Goal: Task Accomplishment & Management: Complete application form

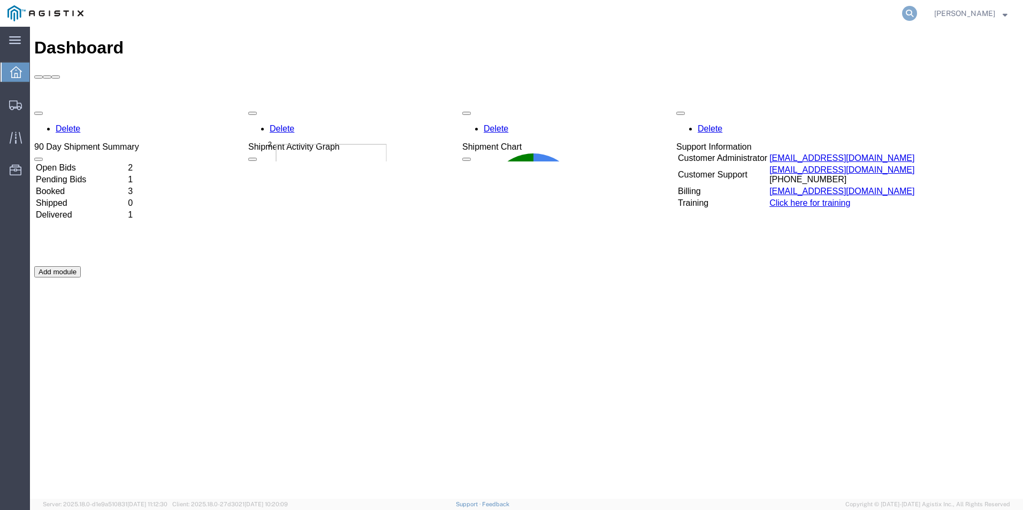
click at [917, 14] on icon at bounding box center [909, 13] width 15 height 15
click at [752, 20] on input "search" at bounding box center [739, 14] width 325 height 26
paste input "56747876"
click at [914, 13] on icon at bounding box center [909, 13] width 15 height 15
type input "56747876"
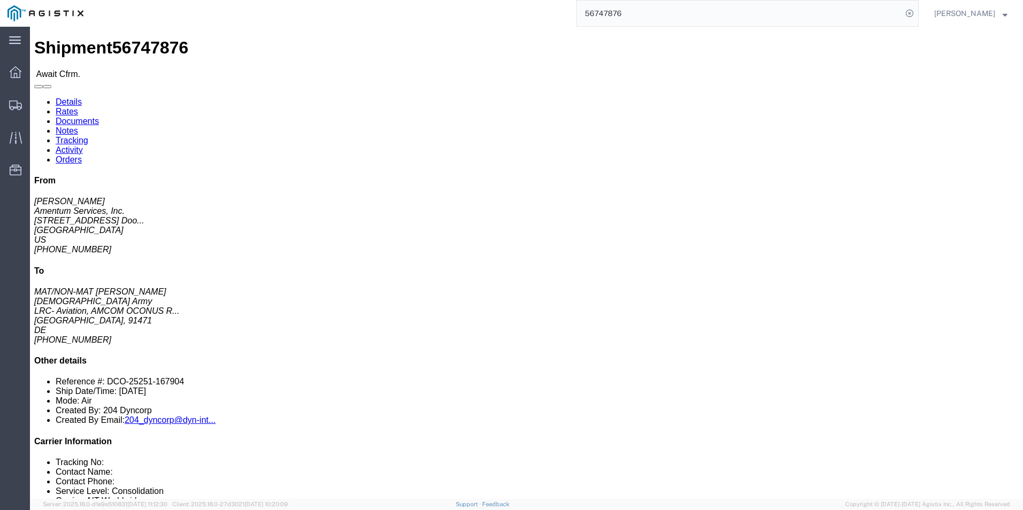
click button
click link "Confirm"
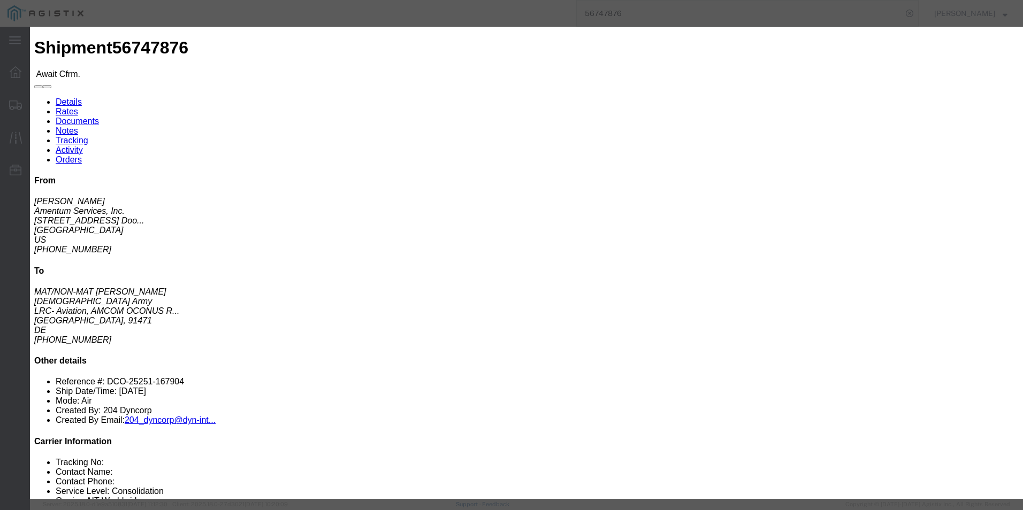
click input "text"
paste input "S02446906"
type input "S02446906"
click input "text"
type input "o"
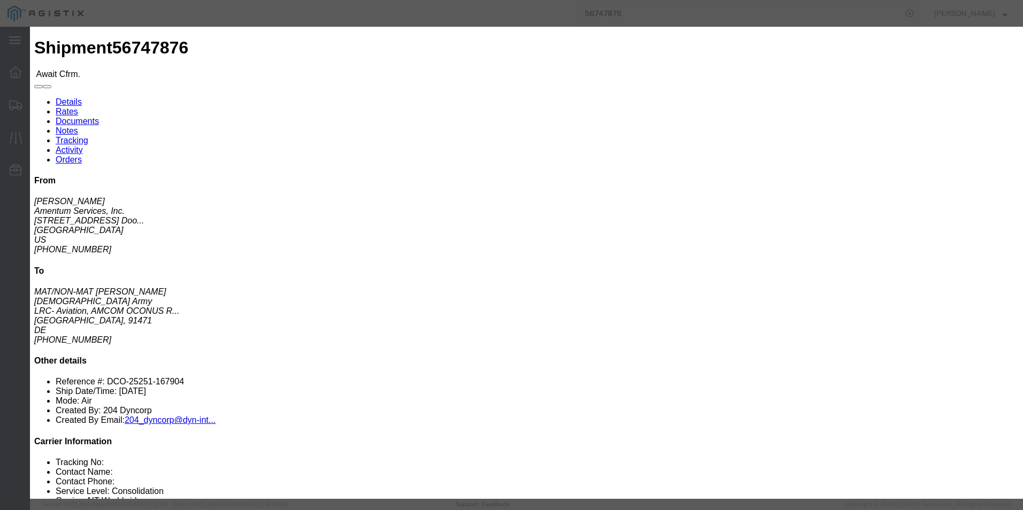
type input "[PERSON_NAME]"
type input "8178098627"
click div "Confirmation Details Use my profile Bill of Lading Number S02446906 Person Moni…"
click button "Submit"
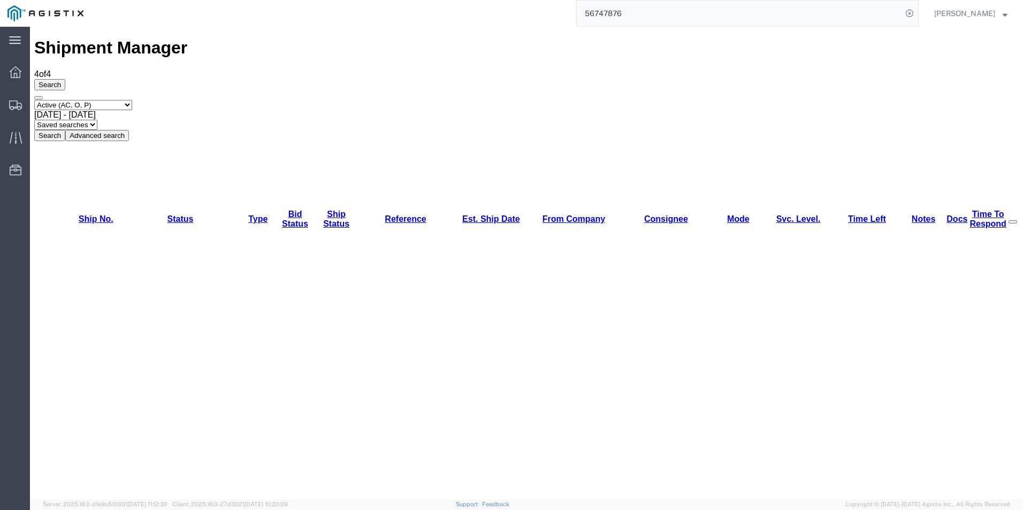
click at [722, 11] on input "56747876" at bounding box center [739, 14] width 325 height 26
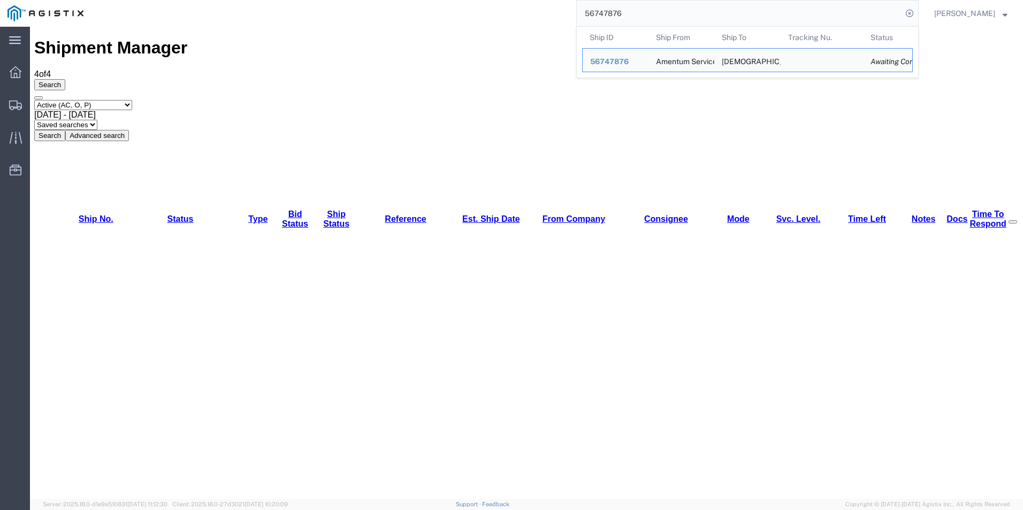
click at [784, 18] on input "56747876" at bounding box center [739, 14] width 325 height 26
click at [613, 60] on span "56747876" at bounding box center [609, 61] width 39 height 9
click at [793, 7] on input "56747876" at bounding box center [739, 14] width 325 height 26
click at [626, 63] on span "56747876" at bounding box center [609, 61] width 39 height 9
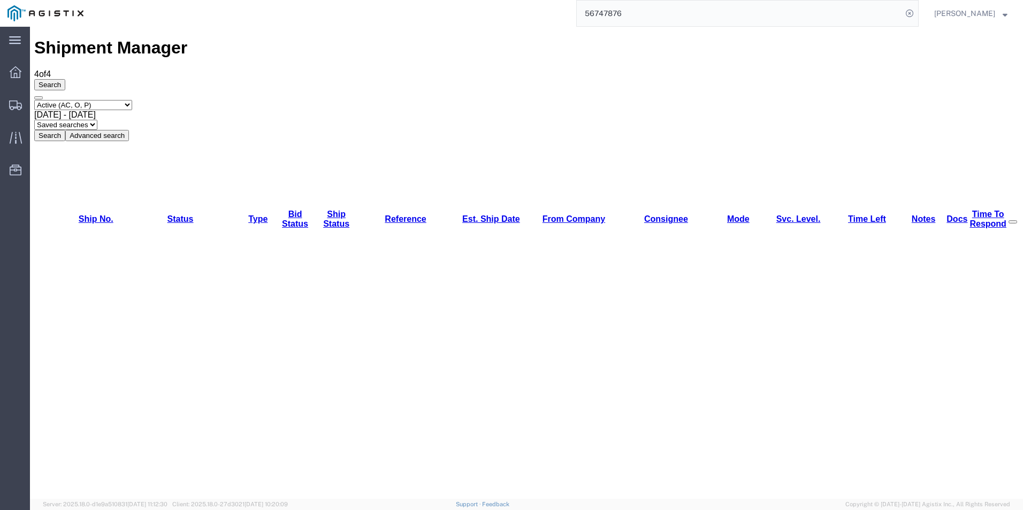
click at [799, 5] on input "56747876" at bounding box center [739, 14] width 325 height 26
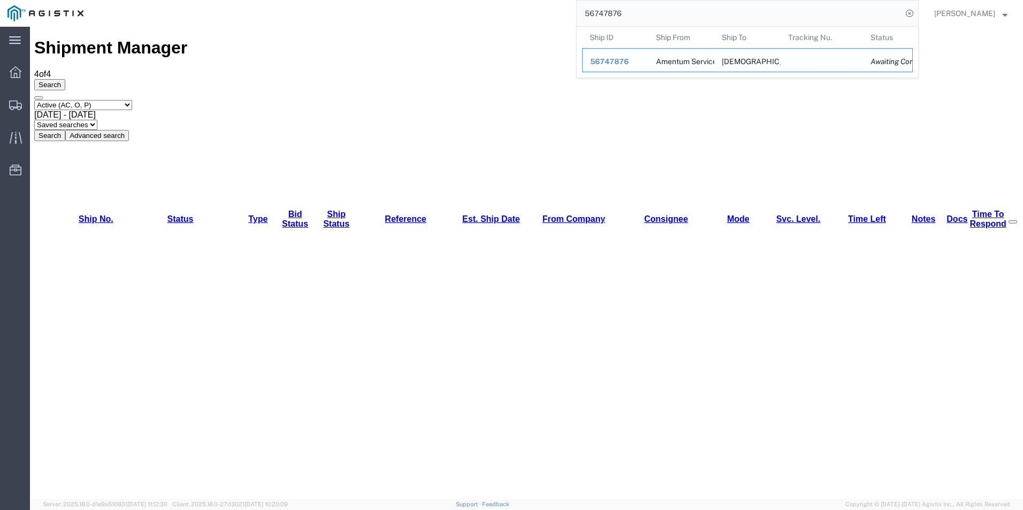
click at [819, 62] on td "Tracking Nu." at bounding box center [821, 60] width 83 height 24
click at [917, 13] on icon at bounding box center [909, 13] width 15 height 15
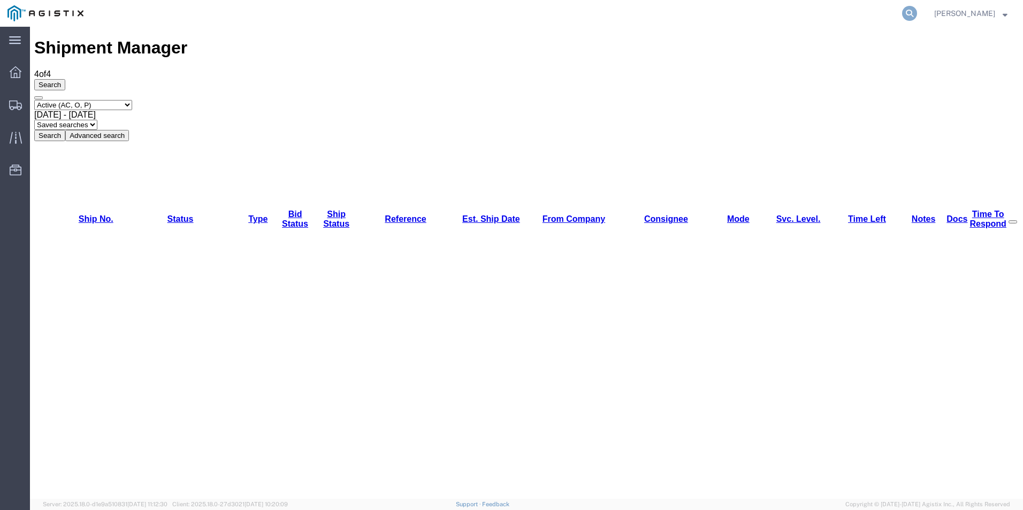
click at [915, 15] on icon at bounding box center [909, 13] width 15 height 15
paste input "S02446906"
drag, startPoint x: 695, startPoint y: 17, endPoint x: 554, endPoint y: 10, distance: 141.9
click at [531, 24] on div "S02446906" at bounding box center [504, 13] width 827 height 27
click at [916, 13] on icon at bounding box center [909, 13] width 15 height 15
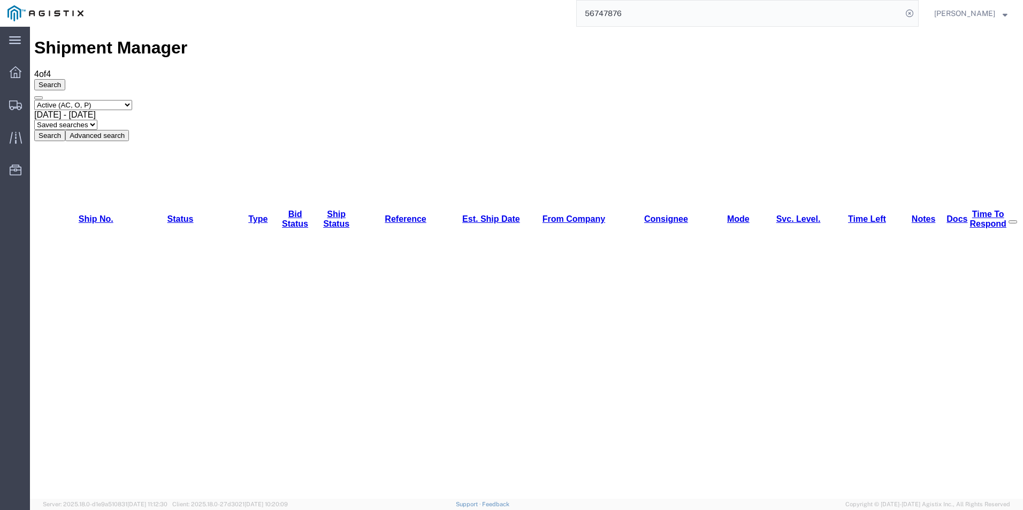
click at [676, 24] on input "56747876" at bounding box center [739, 14] width 325 height 26
click at [669, 13] on input "56747876" at bounding box center [739, 14] width 325 height 26
click at [510, 25] on div "56747876" at bounding box center [504, 13] width 827 height 27
type input "56747876"
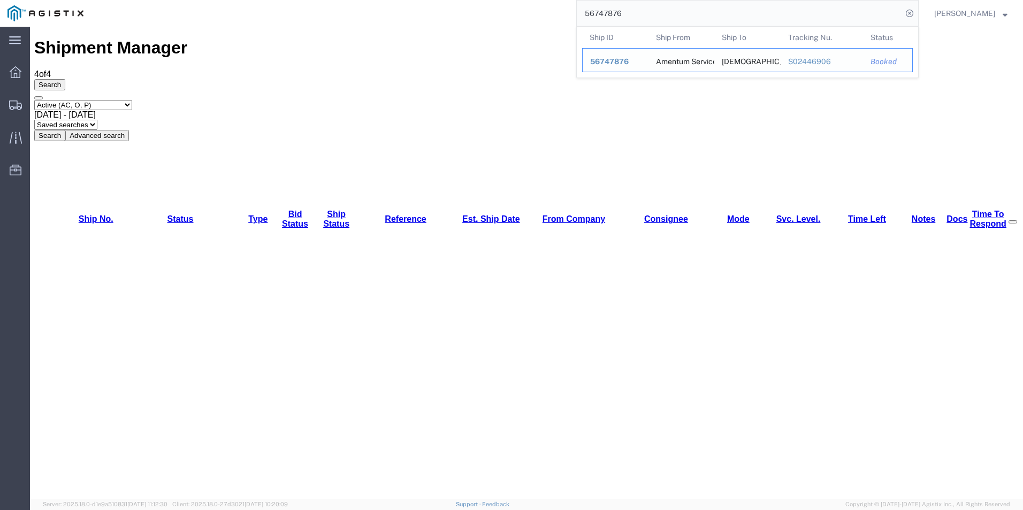
click at [621, 58] on span "56747876" at bounding box center [609, 61] width 39 height 9
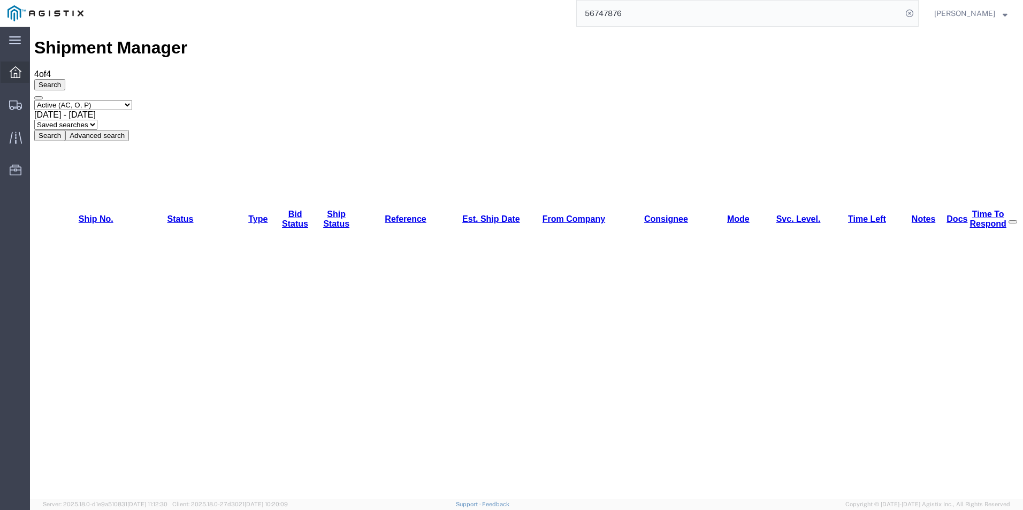
click at [18, 70] on icon at bounding box center [16, 72] width 12 height 12
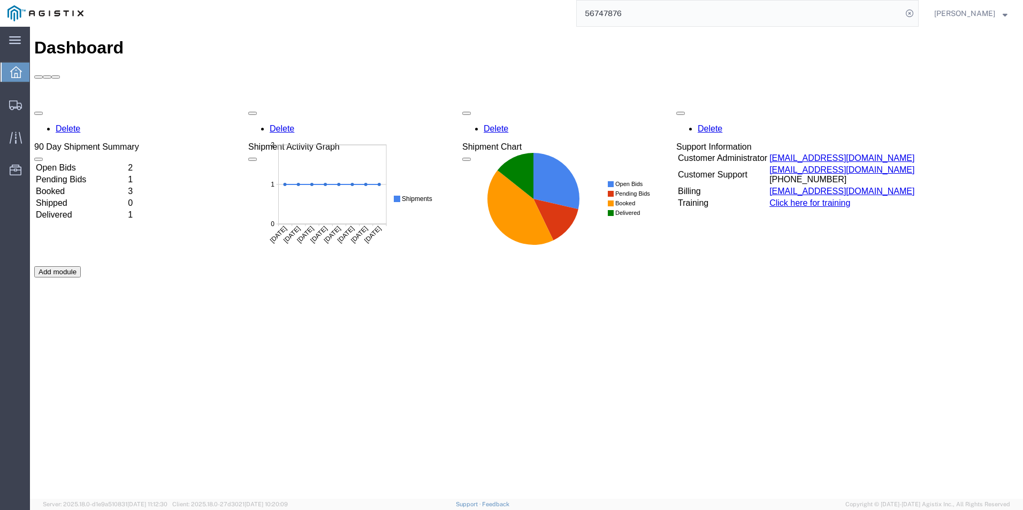
click at [660, 16] on input "56747876" at bounding box center [739, 14] width 325 height 26
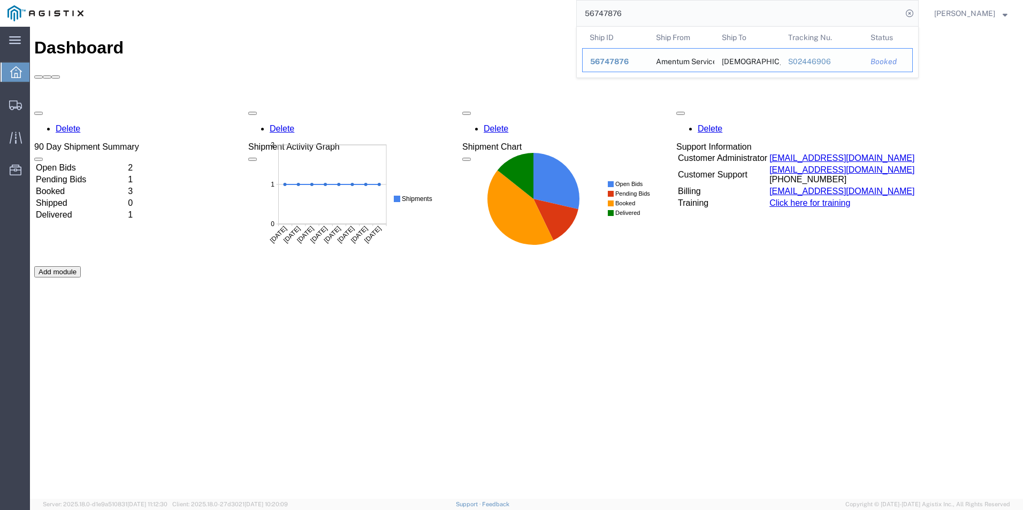
click at [778, 55] on td "Ship To [DEMOGRAPHIC_DATA] Army" at bounding box center [747, 60] width 66 height 24
click at [801, 60] on div "S02446906" at bounding box center [822, 61] width 68 height 11
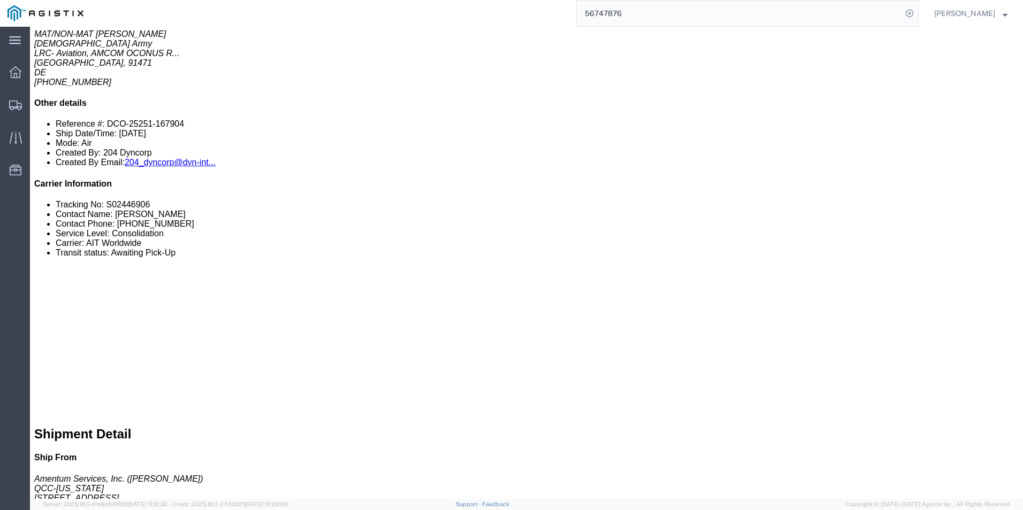
scroll to position [428, 0]
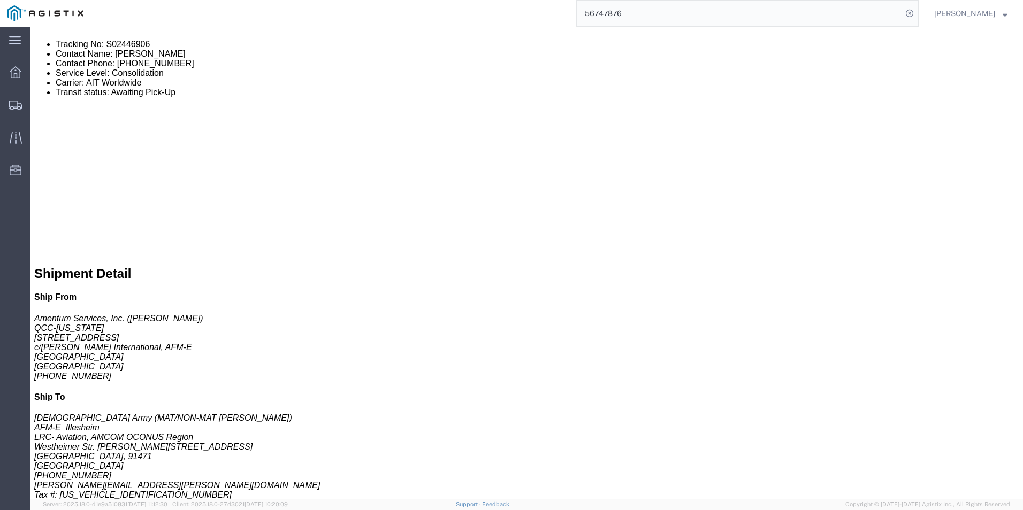
click link "Documents"
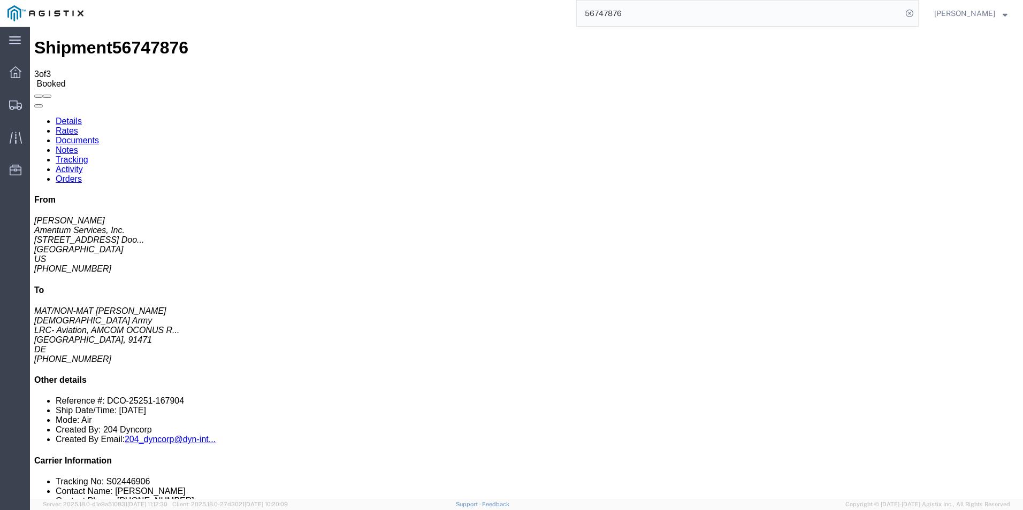
click at [78, 126] on link "Rates" at bounding box center [67, 130] width 22 height 9
